Goal: Navigation & Orientation: Go to known website

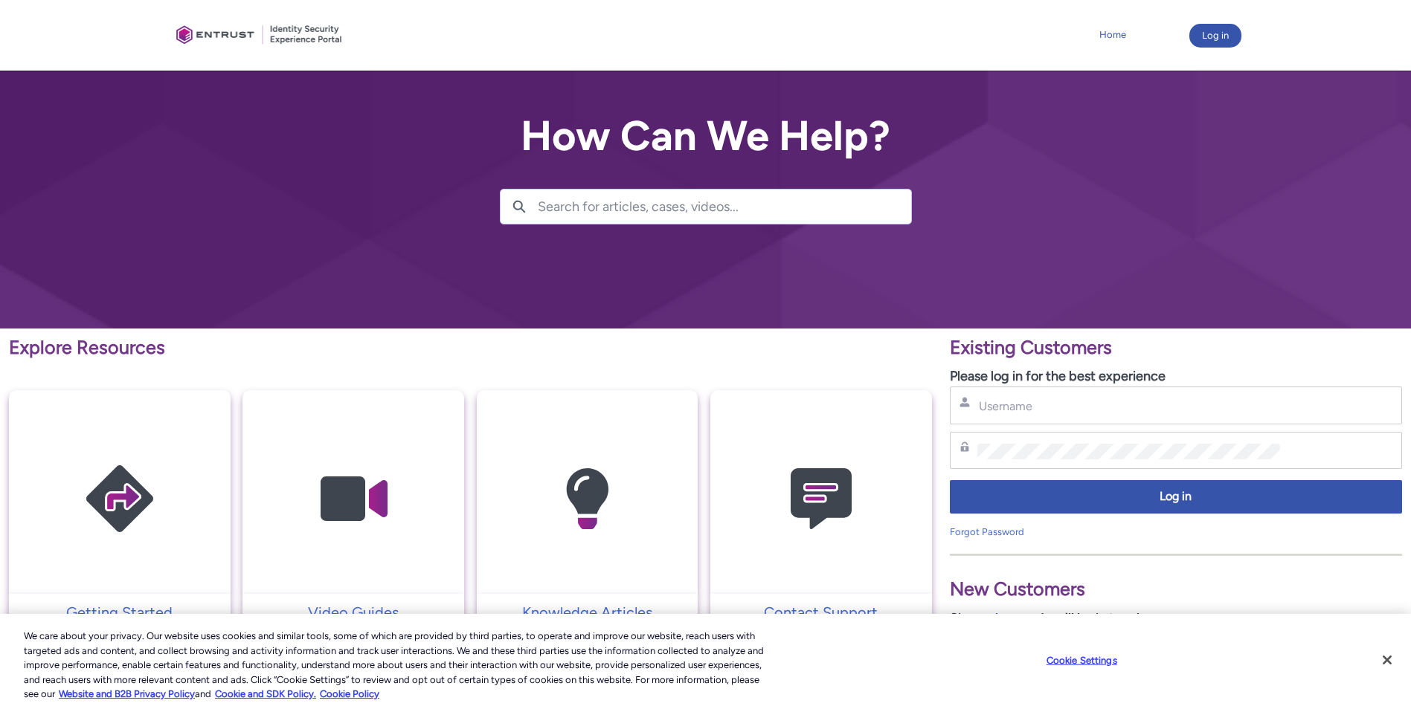
click at [1116, 35] on link "Home" at bounding box center [1112, 35] width 34 height 22
